Goal: Information Seeking & Learning: Learn about a topic

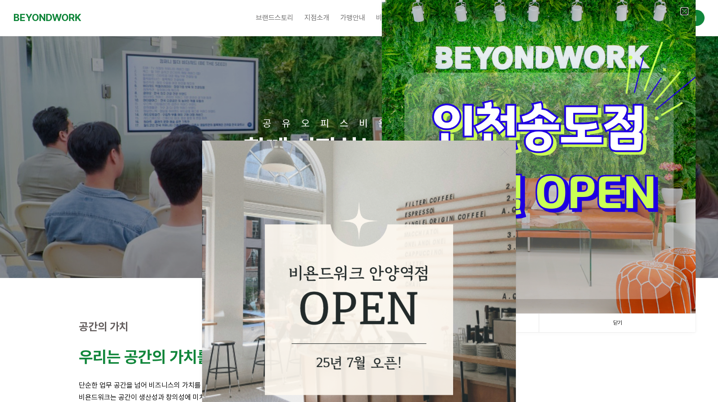
click at [683, 8] on link at bounding box center [684, 11] width 8 height 8
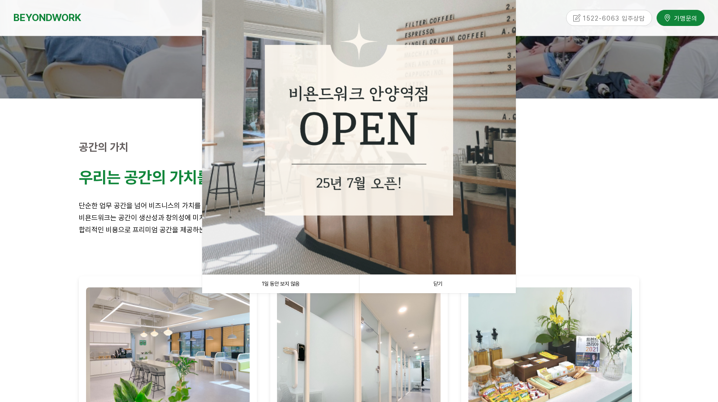
scroll to position [224, 0]
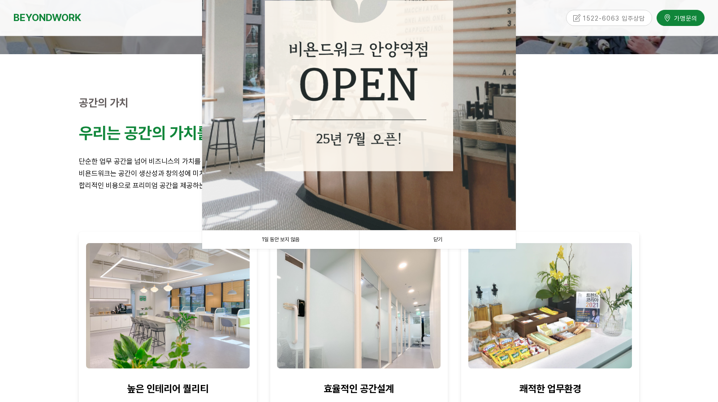
click at [449, 237] on link "닫기" at bounding box center [437, 240] width 157 height 18
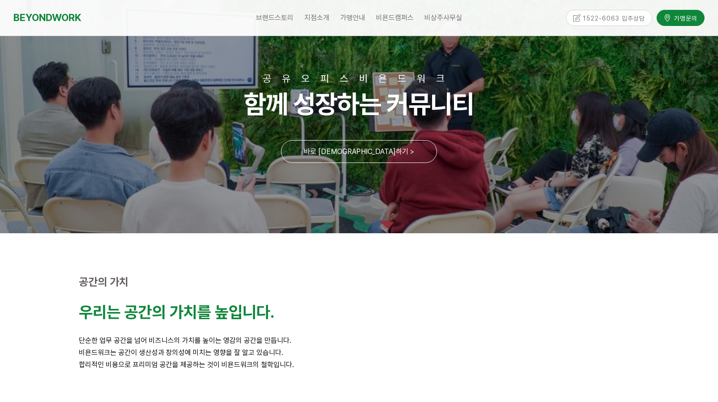
scroll to position [0, 0]
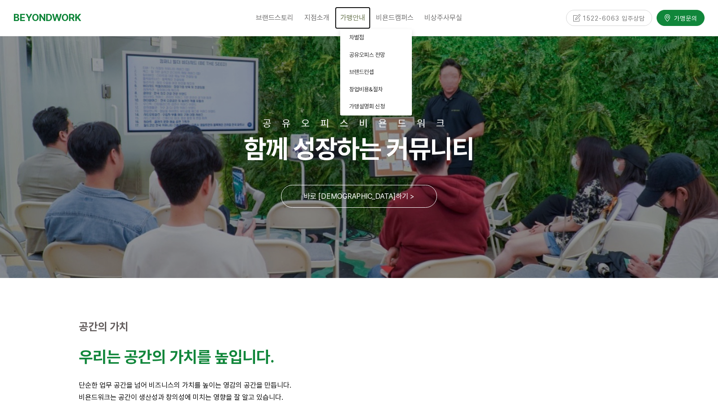
click at [353, 17] on span "가맹안내" at bounding box center [352, 17] width 25 height 9
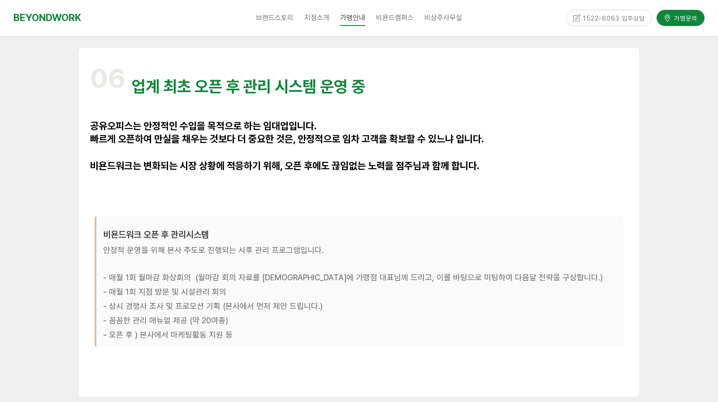
scroll to position [2882, 0]
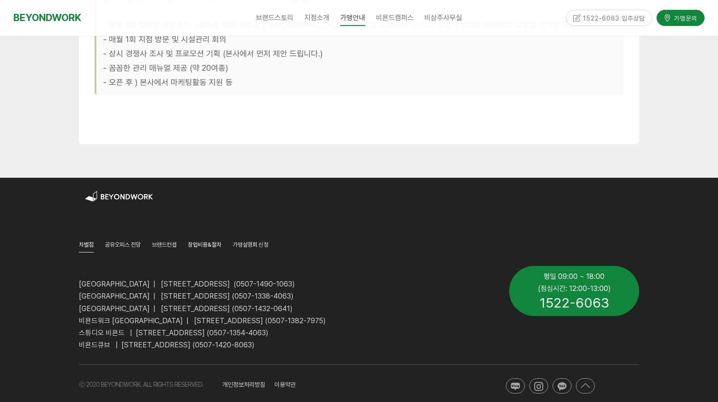
click at [203, 242] on span "창업비용&절차" at bounding box center [205, 245] width 34 height 7
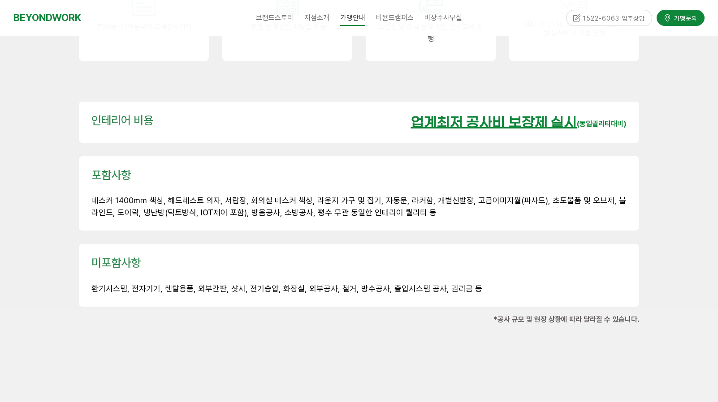
scroll to position [1300, 0]
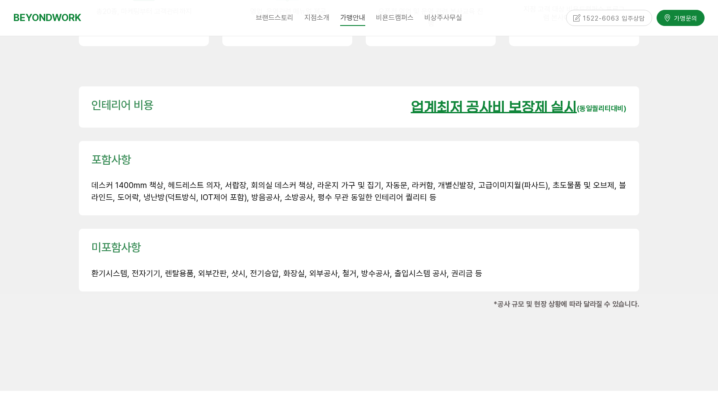
click at [540, 100] on u "업계최저 공사비 보장제 실시" at bounding box center [494, 108] width 166 height 16
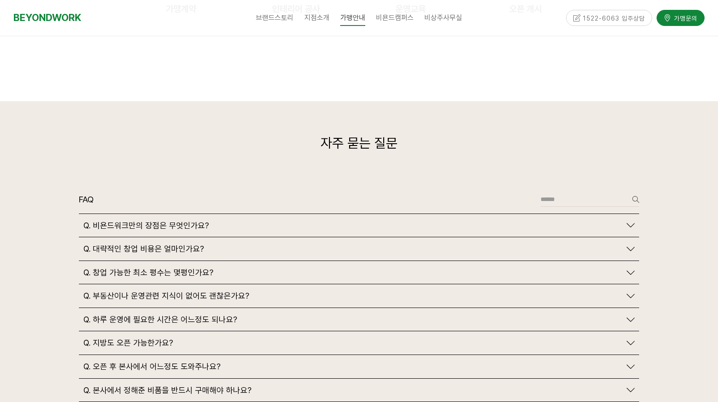
scroll to position [2106, 0]
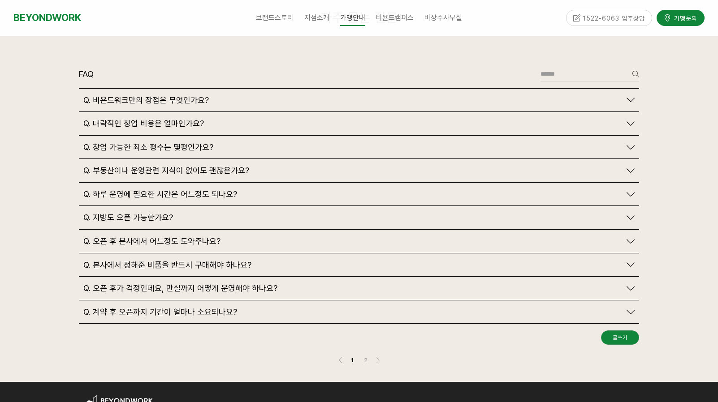
click at [505, 119] on div "Q. 대략적인 창업 비용은 얼마인가요?" at bounding box center [352, 124] width 538 height 10
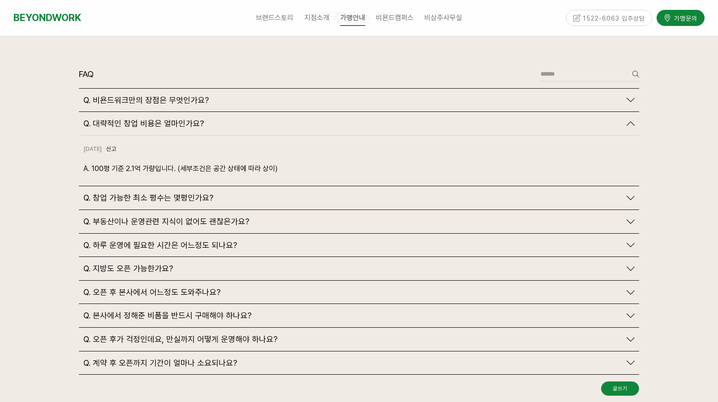
click at [510, 95] on div "Q. 비욘드워크만의 장점은 무엇인가요?" at bounding box center [352, 100] width 538 height 10
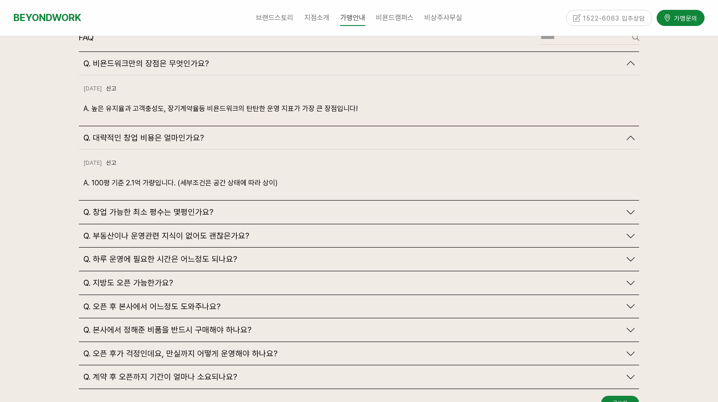
scroll to position [2151, 0]
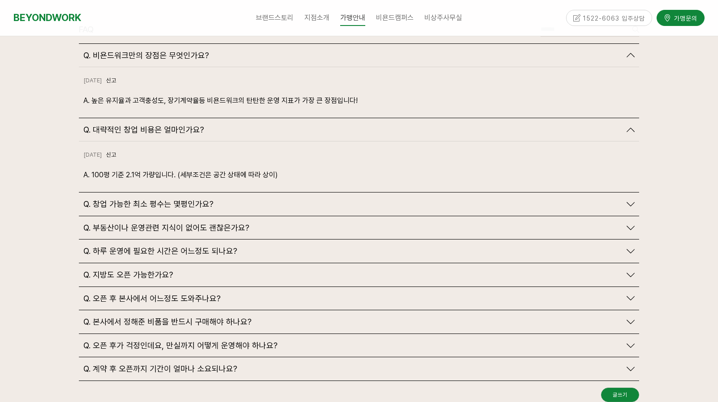
click at [629, 200] on icon at bounding box center [630, 204] width 8 height 8
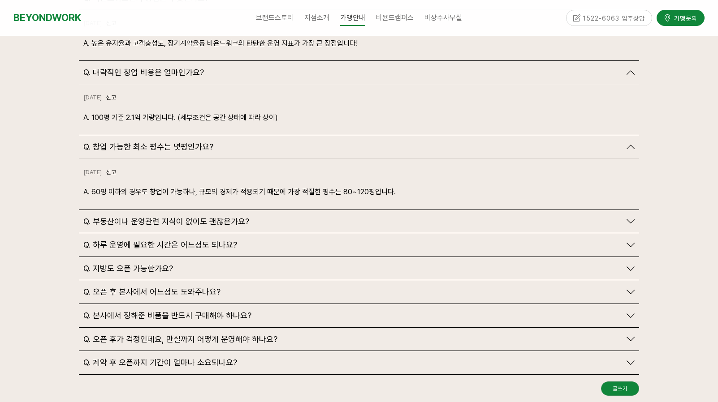
scroll to position [2241, 0]
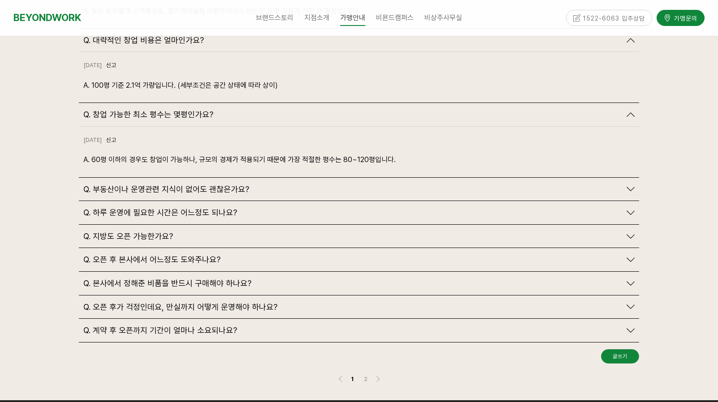
click at [632, 185] on link "Q. 부동산이나 운영관련 지식이 없어도 괜찮은가요?" at bounding box center [358, 190] width 551 height 10
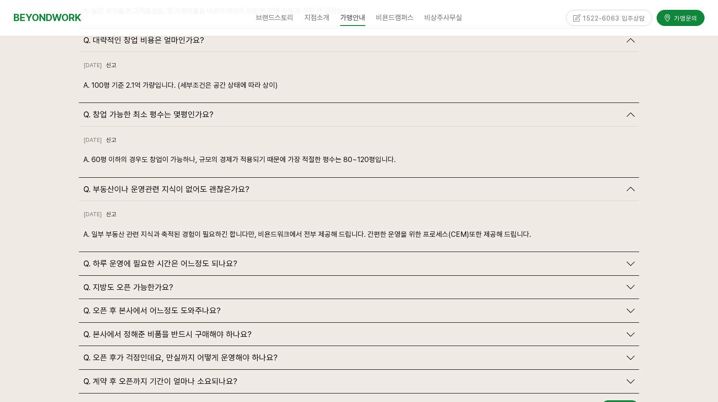
click at [626, 260] on icon at bounding box center [630, 264] width 8 height 8
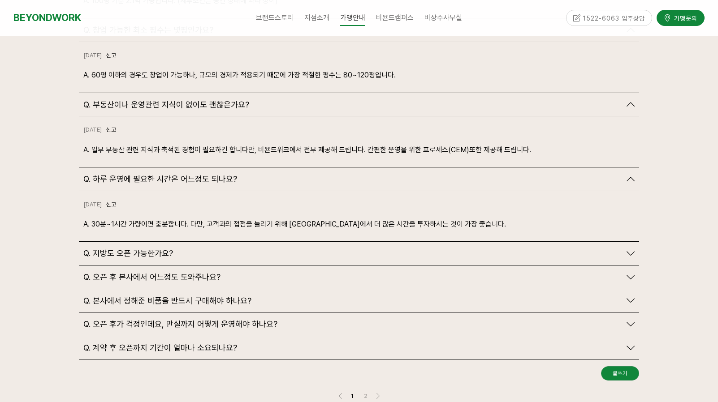
scroll to position [2420, 0]
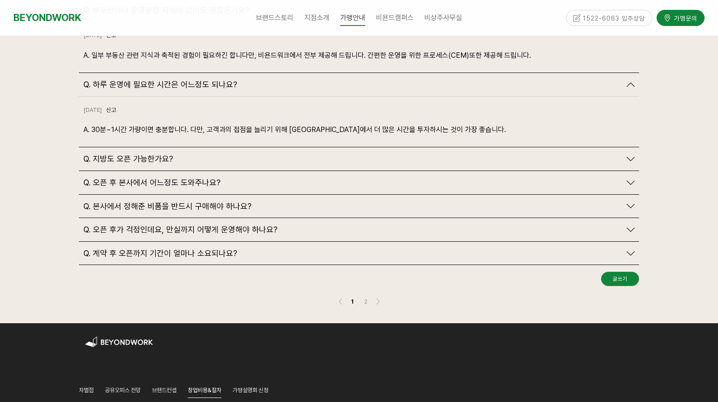
click at [626, 179] on icon at bounding box center [630, 183] width 8 height 8
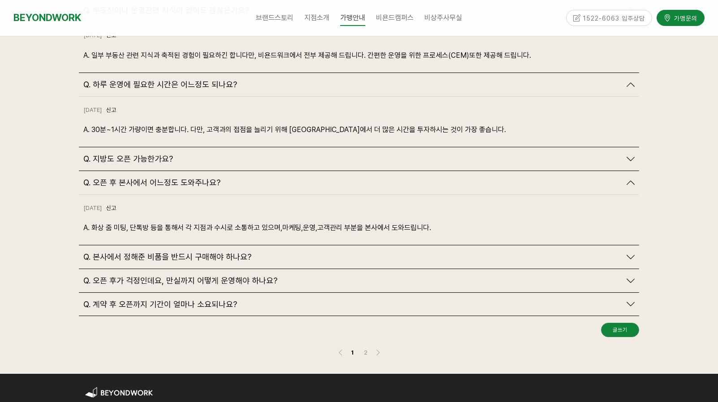
click at [628, 277] on icon at bounding box center [630, 281] width 8 height 8
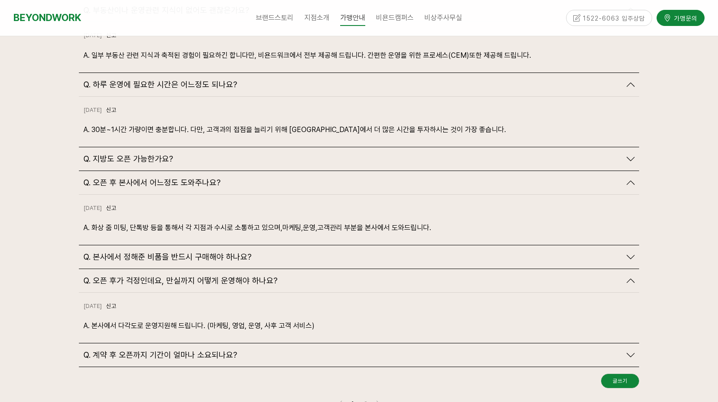
click at [627, 155] on icon at bounding box center [630, 159] width 8 height 8
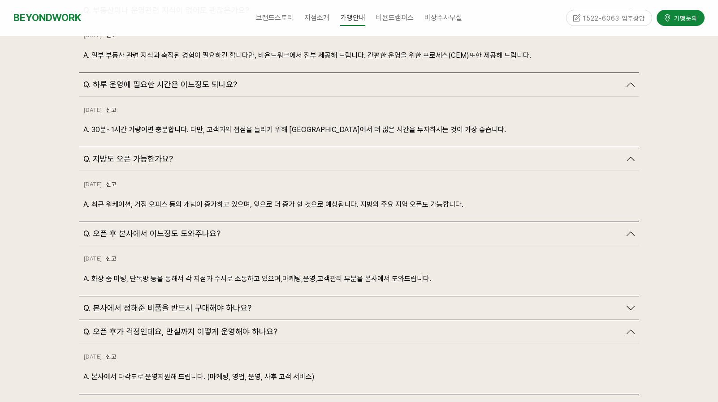
scroll to position [2465, 0]
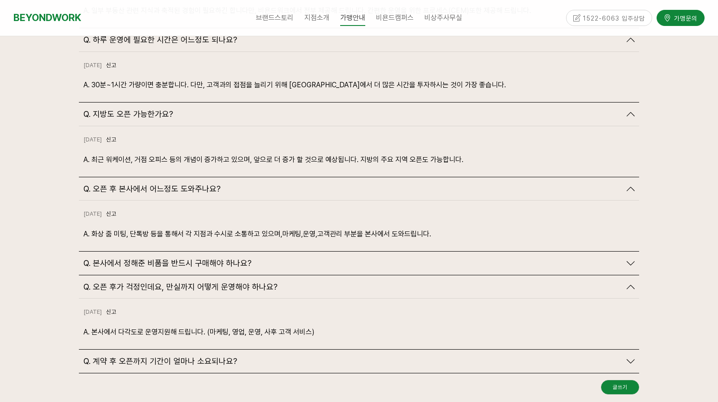
click at [633, 358] on icon at bounding box center [630, 362] width 8 height 8
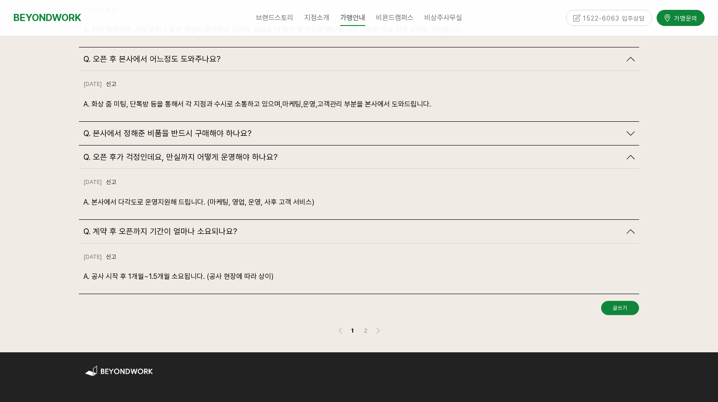
scroll to position [2689, 0]
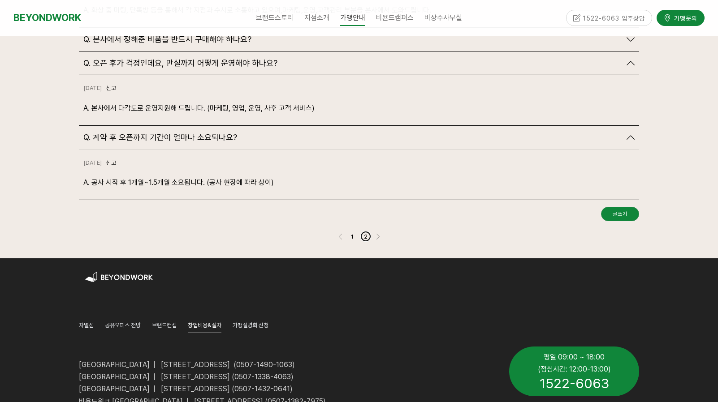
click at [364, 231] on link "2" at bounding box center [365, 236] width 11 height 11
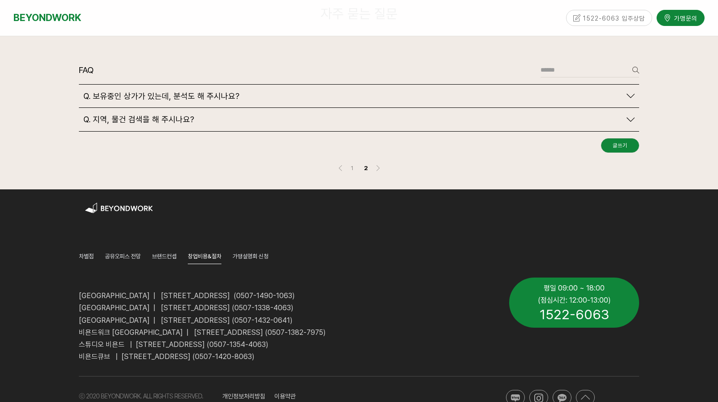
scroll to position [2110, 0]
click at [629, 116] on icon at bounding box center [630, 120] width 8 height 8
